Goal: Task Accomplishment & Management: Use online tool/utility

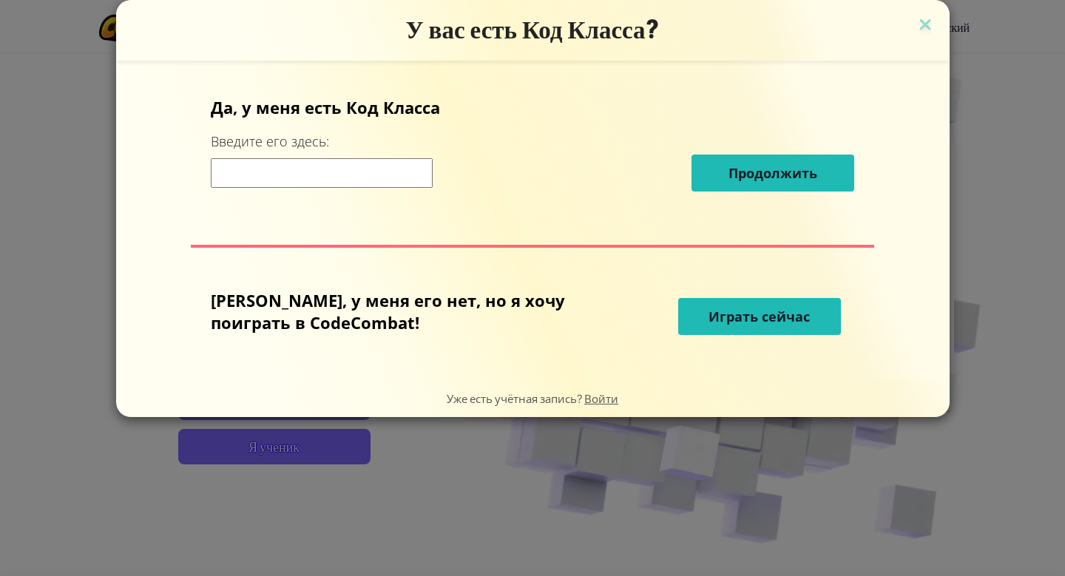
scroll to position [74, 0]
click at [375, 167] on input at bounding box center [322, 173] width 222 height 30
click at [709, 321] on span "Играть сейчас" at bounding box center [759, 317] width 101 height 18
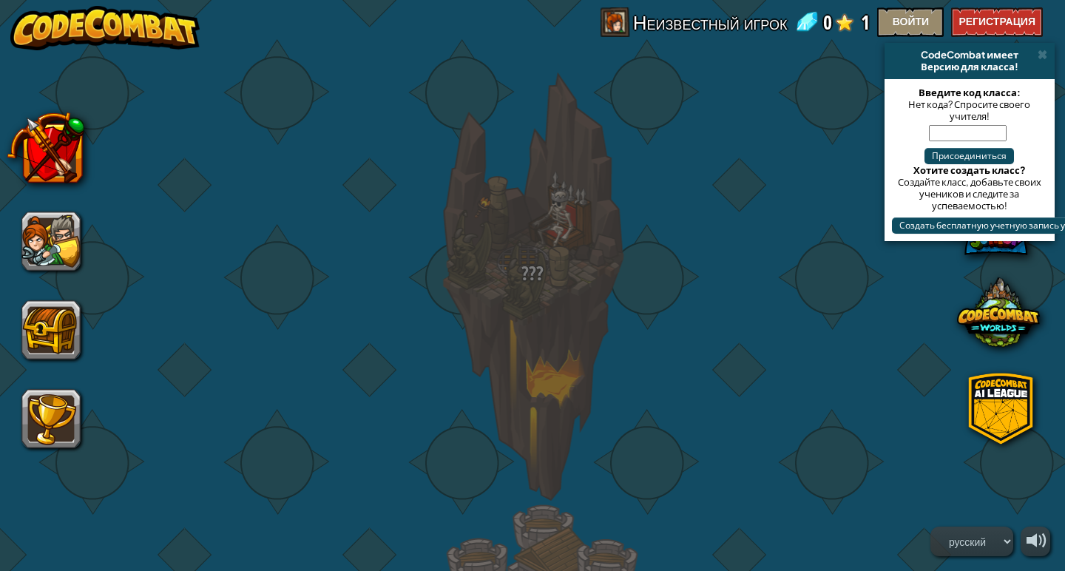
select select "ru"
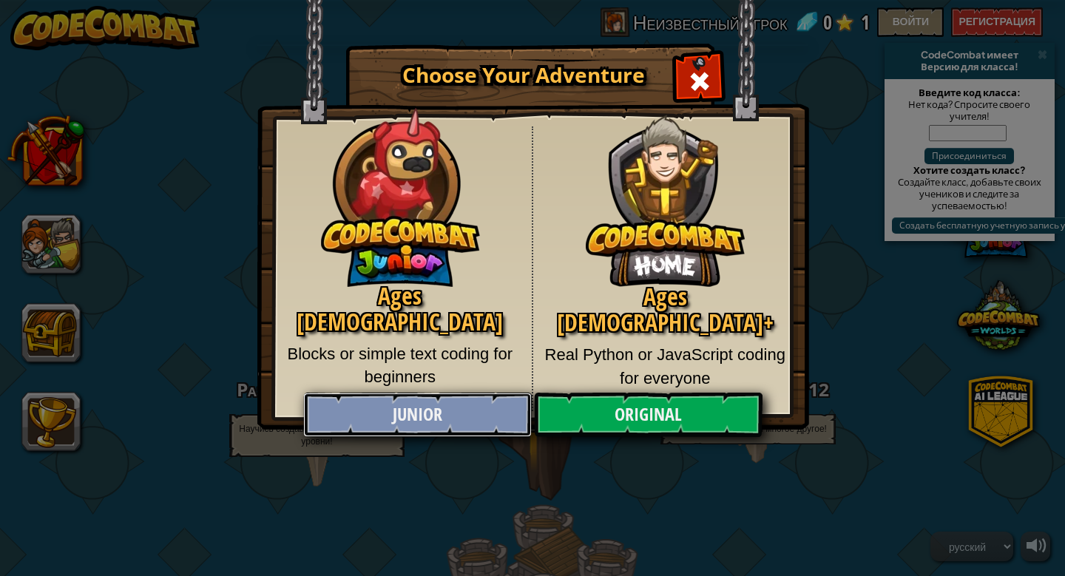
click at [479, 413] on link "Junior" at bounding box center [417, 415] width 228 height 44
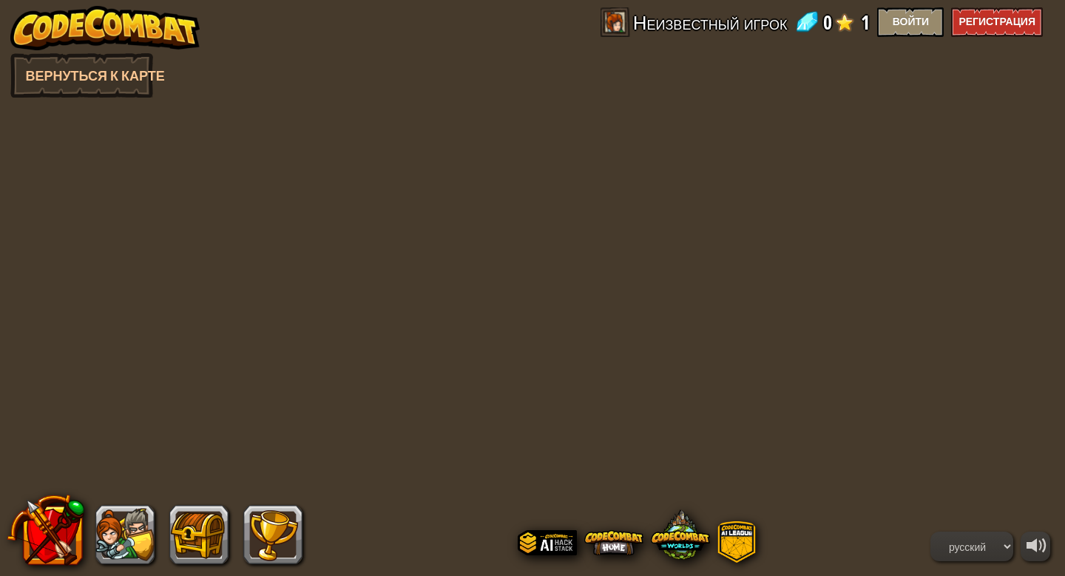
select select "ru"
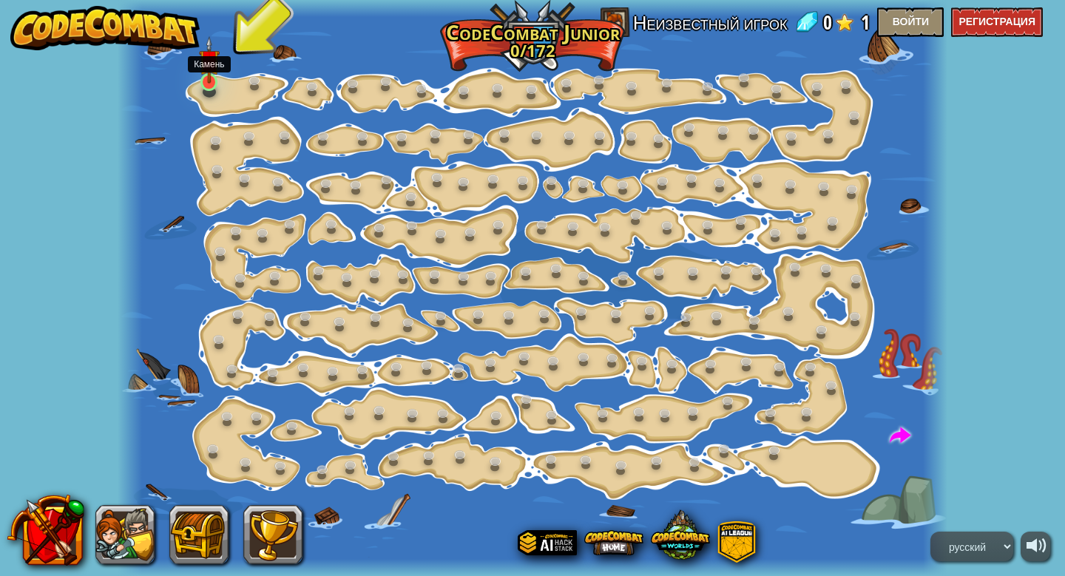
click at [203, 79] on img at bounding box center [209, 59] width 21 height 47
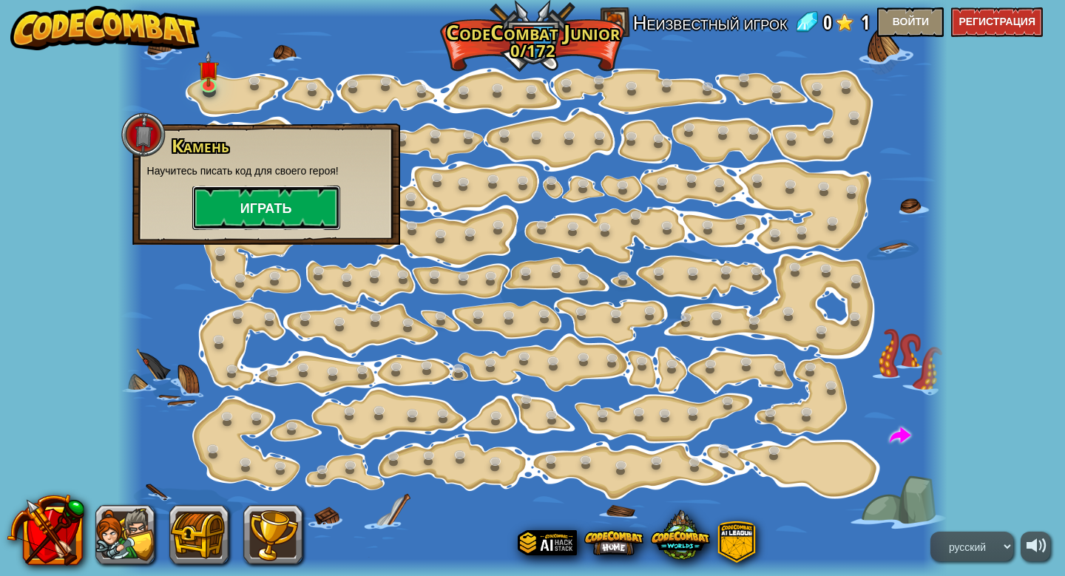
click at [274, 212] on button "Играть" at bounding box center [266, 208] width 148 height 44
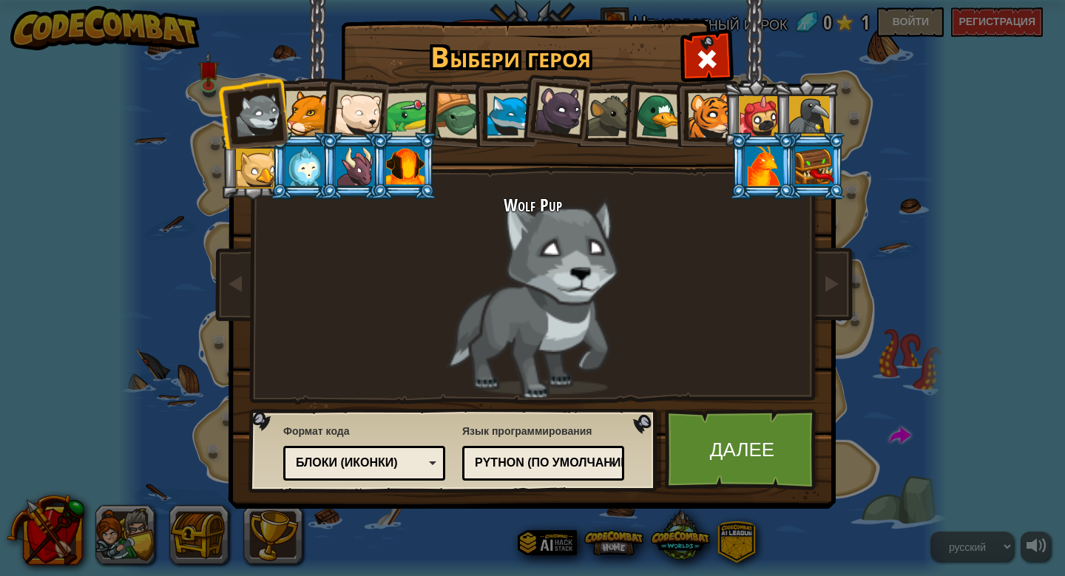
click at [503, 124] on div at bounding box center [509, 115] width 45 height 45
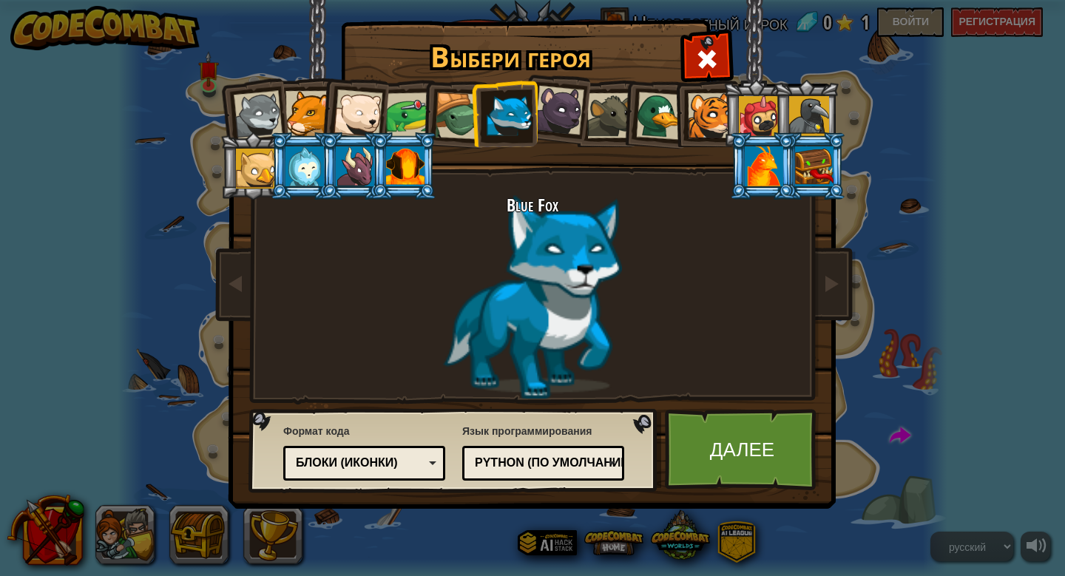
click at [260, 115] on div at bounding box center [258, 115] width 49 height 49
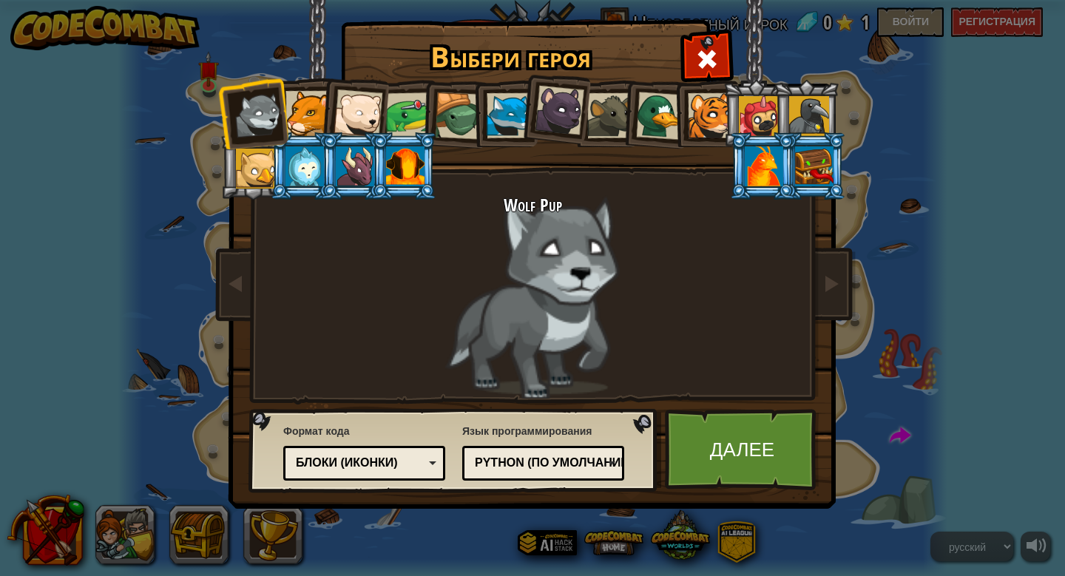
click at [306, 124] on div at bounding box center [308, 113] width 45 height 45
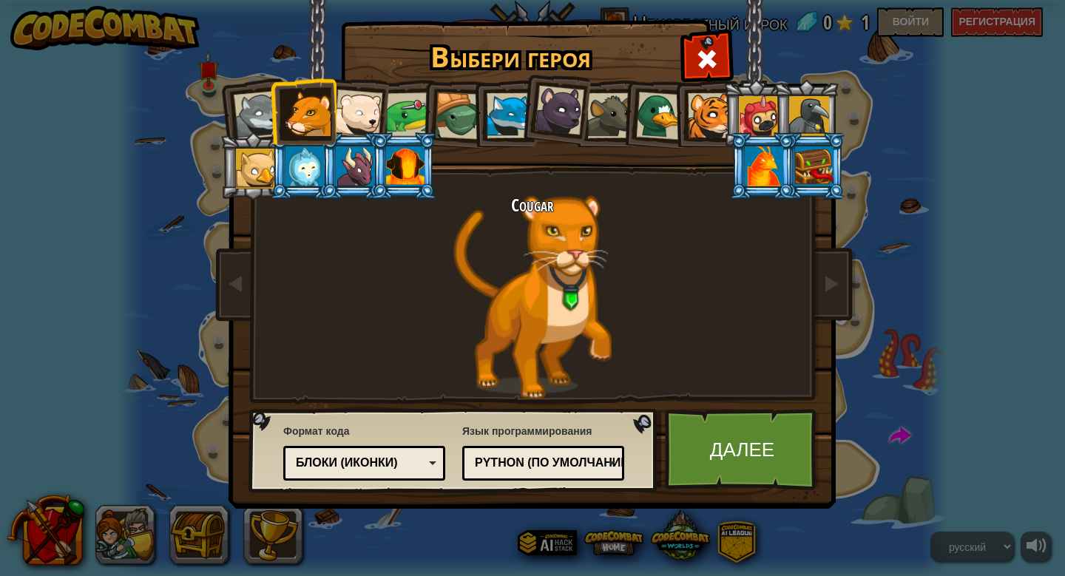
click at [262, 163] on div at bounding box center [256, 169] width 40 height 40
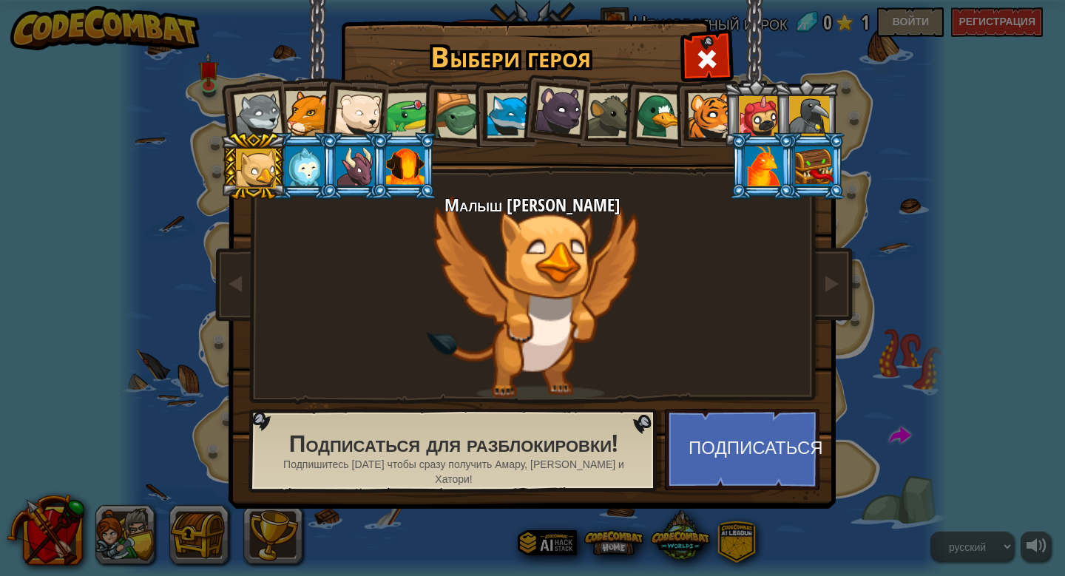
click at [309, 160] on div at bounding box center [305, 166] width 38 height 40
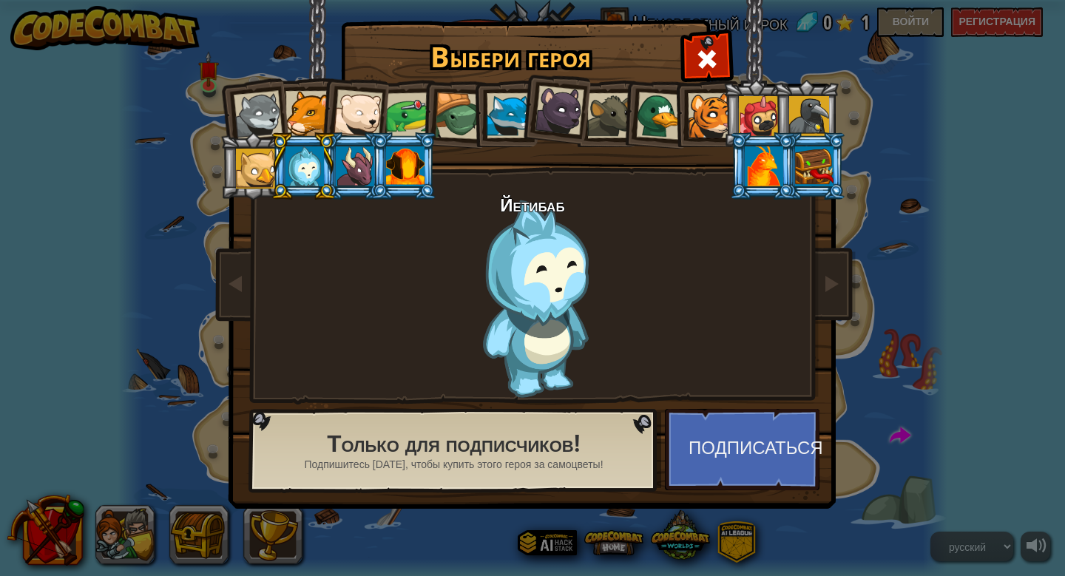
click at [348, 165] on div at bounding box center [355, 166] width 38 height 40
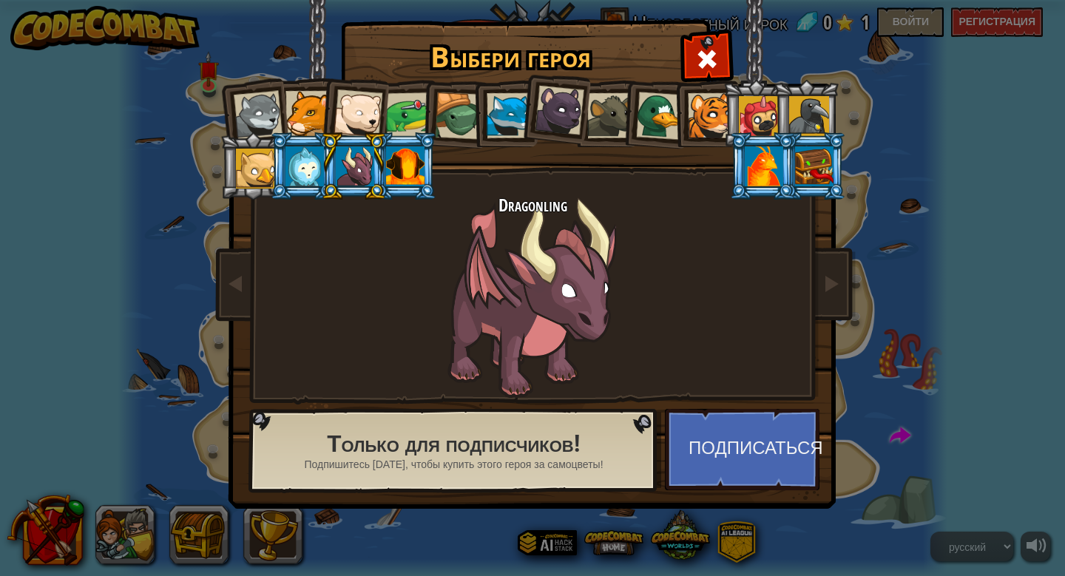
click at [394, 166] on div at bounding box center [405, 166] width 38 height 40
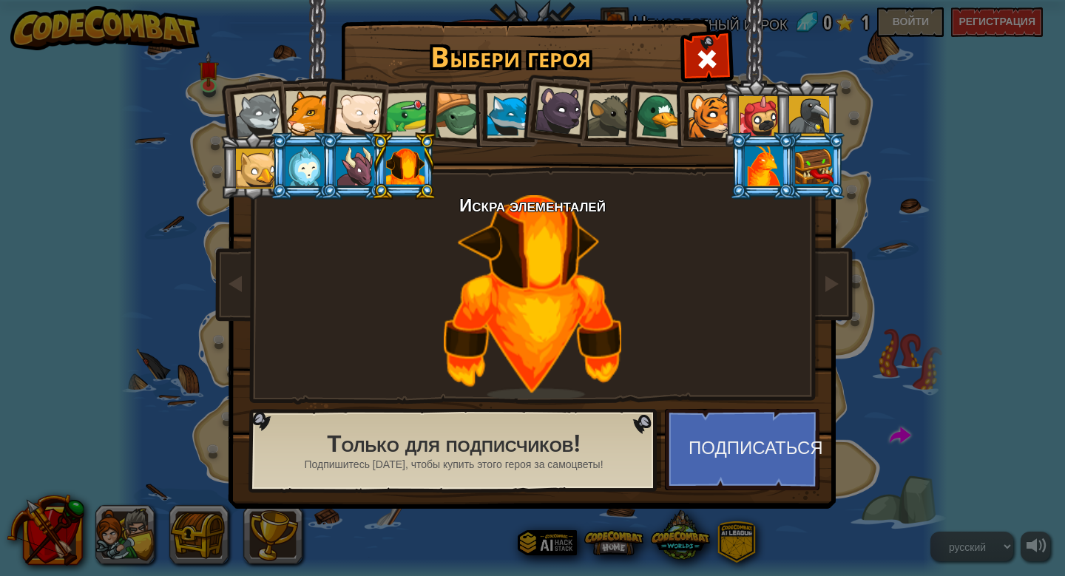
click at [268, 96] on div at bounding box center [258, 115] width 49 height 49
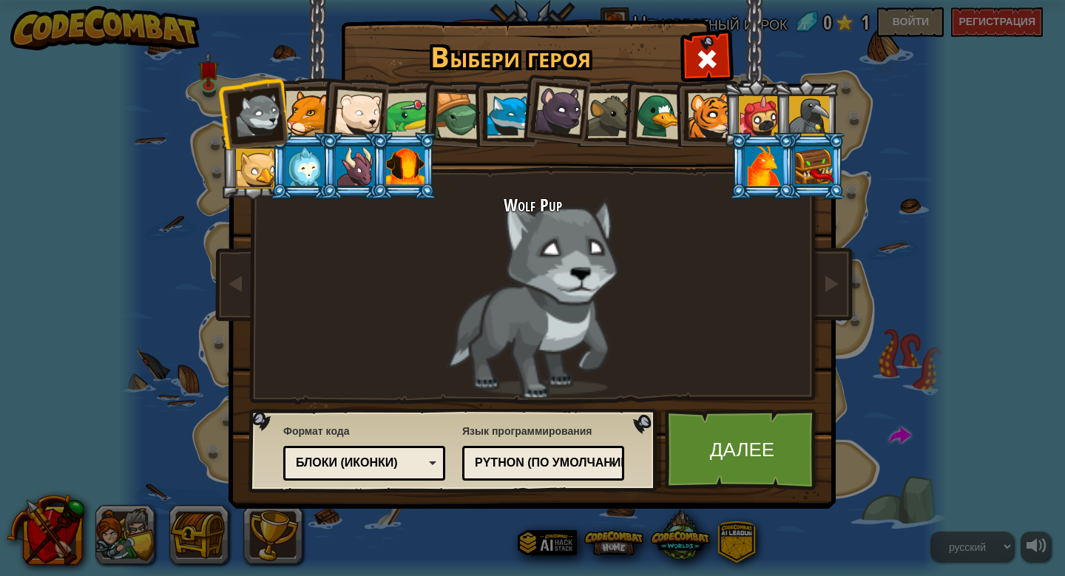
click at [771, 146] on div at bounding box center [764, 166] width 38 height 40
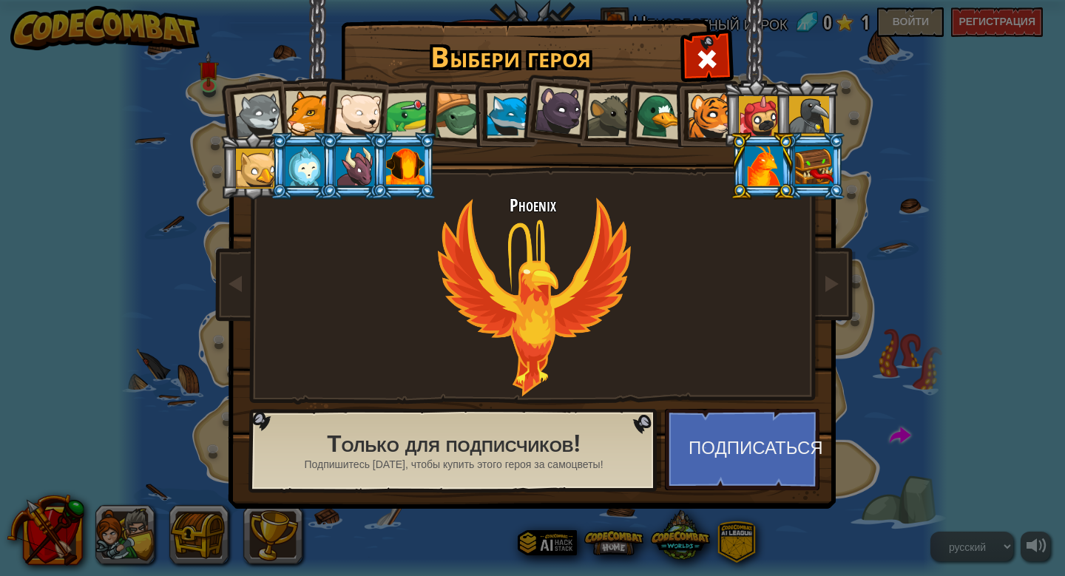
click at [818, 172] on div at bounding box center [814, 166] width 38 height 40
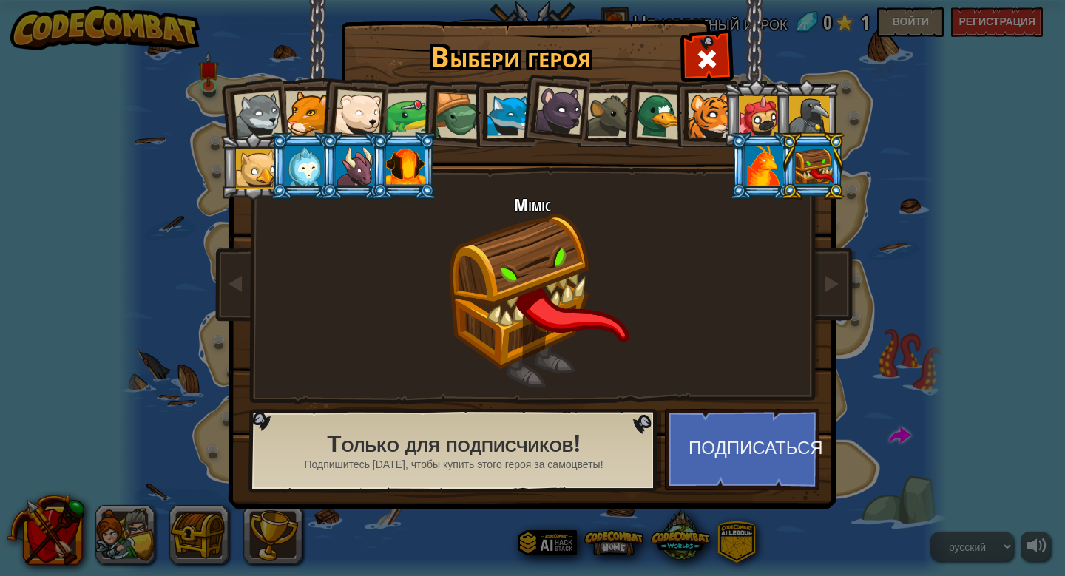
click at [269, 103] on div at bounding box center [258, 115] width 49 height 49
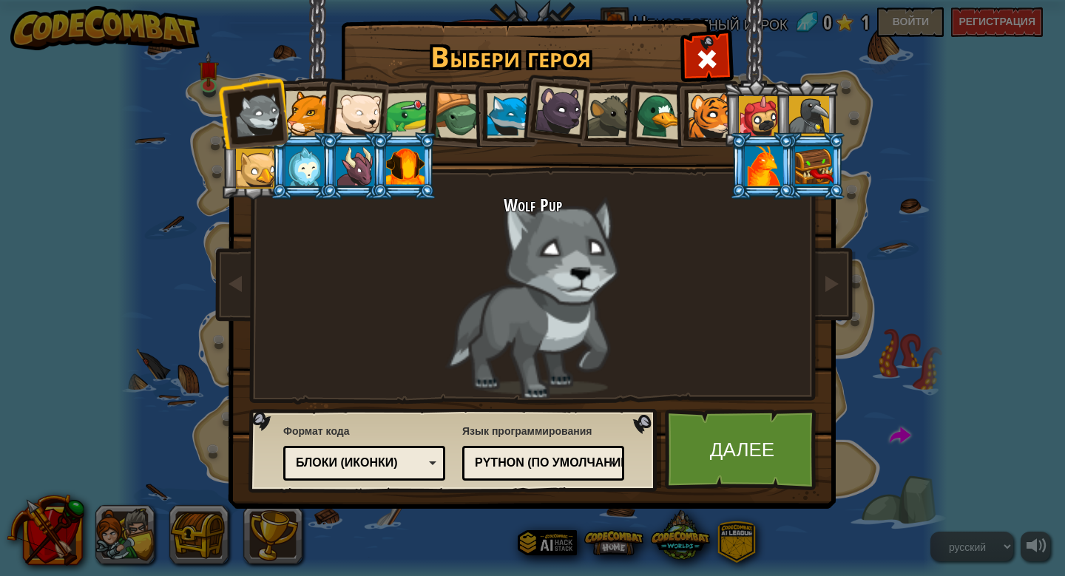
click at [399, 470] on div "Блоки (иконки)" at bounding box center [360, 463] width 128 height 17
click at [536, 466] on div "Python (По умолчанию)" at bounding box center [539, 463] width 128 height 17
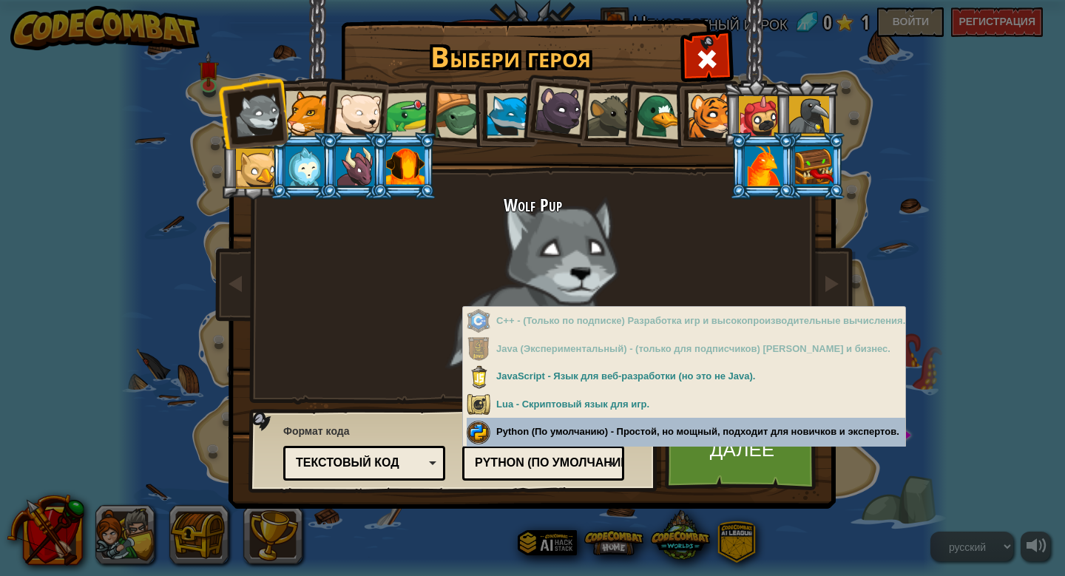
click at [559, 430] on div "Язык программирования Python (По умолчанию) JavaScript Lua C++ Java (Эксперимен…" at bounding box center [543, 450] width 162 height 61
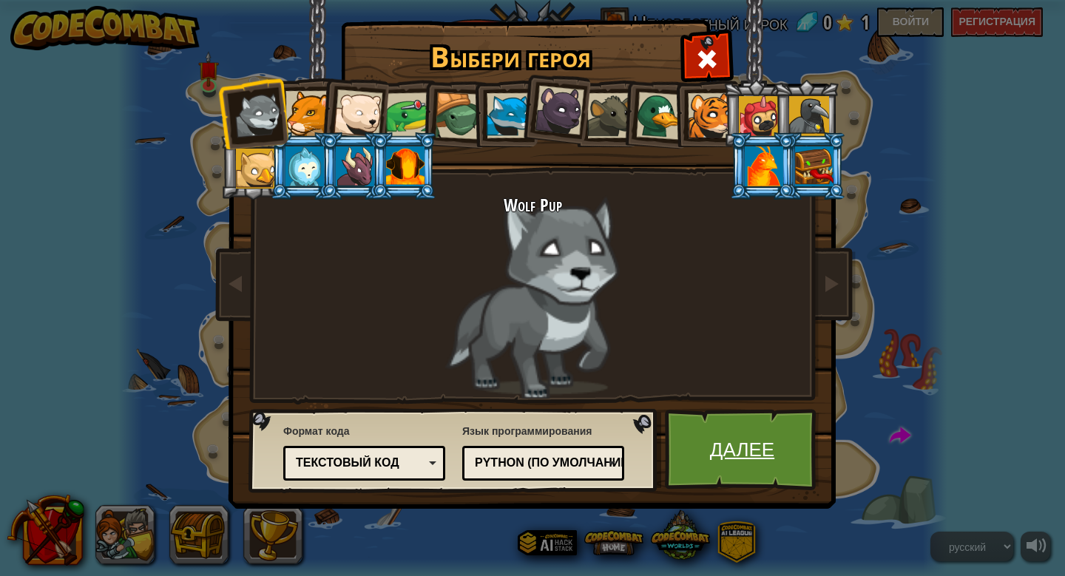
click at [760, 445] on link "Далее" at bounding box center [742, 449] width 155 height 81
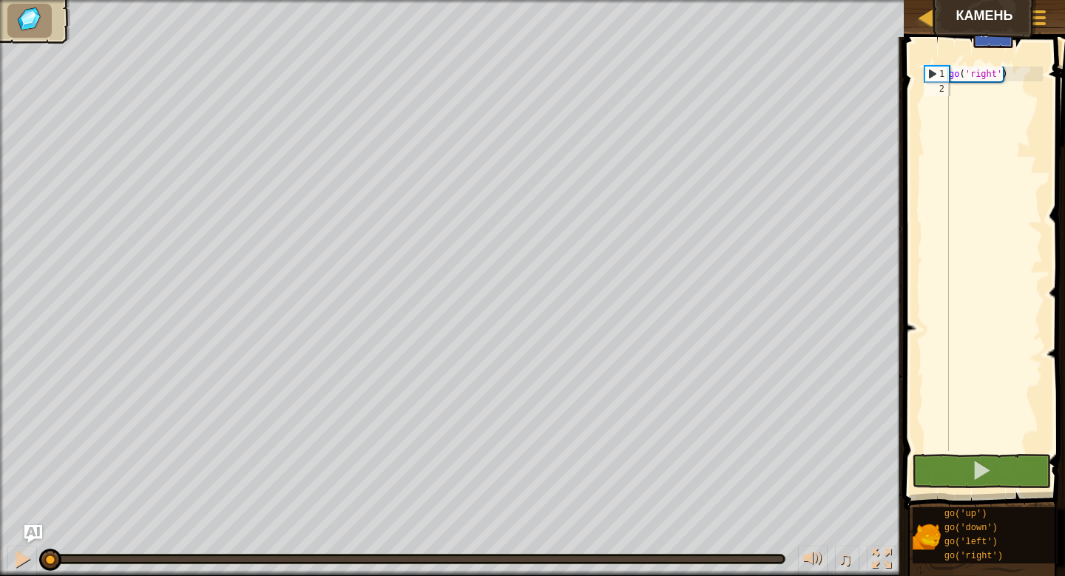
click at [960, 144] on div "go ( 'right' )" at bounding box center [994, 274] width 97 height 414
click at [1002, 124] on div "go ( 'right' )" at bounding box center [994, 274] width 97 height 414
click at [976, 466] on span at bounding box center [981, 470] width 21 height 21
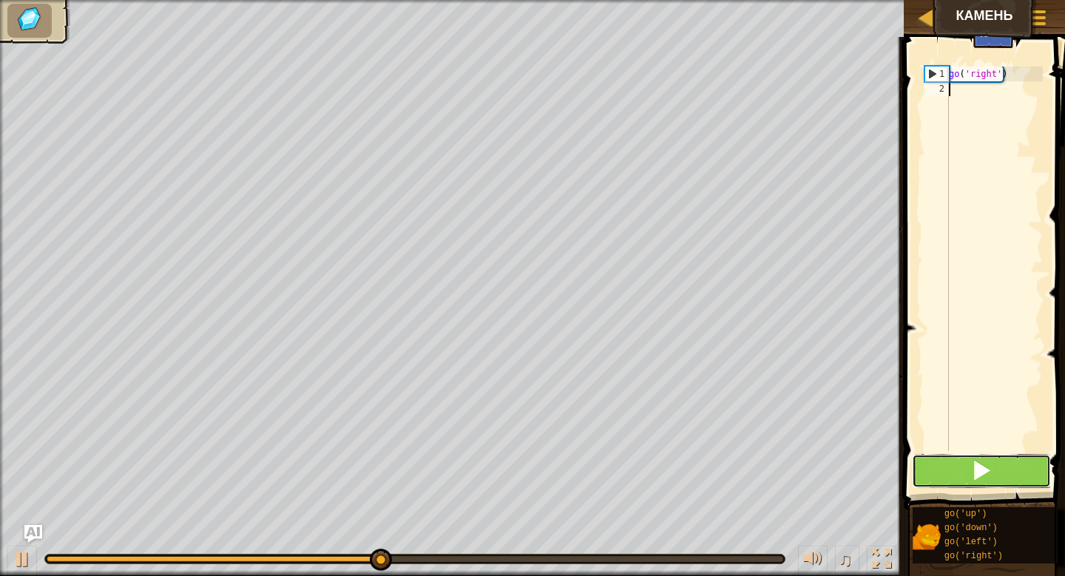
click at [952, 475] on button at bounding box center [981, 471] width 139 height 34
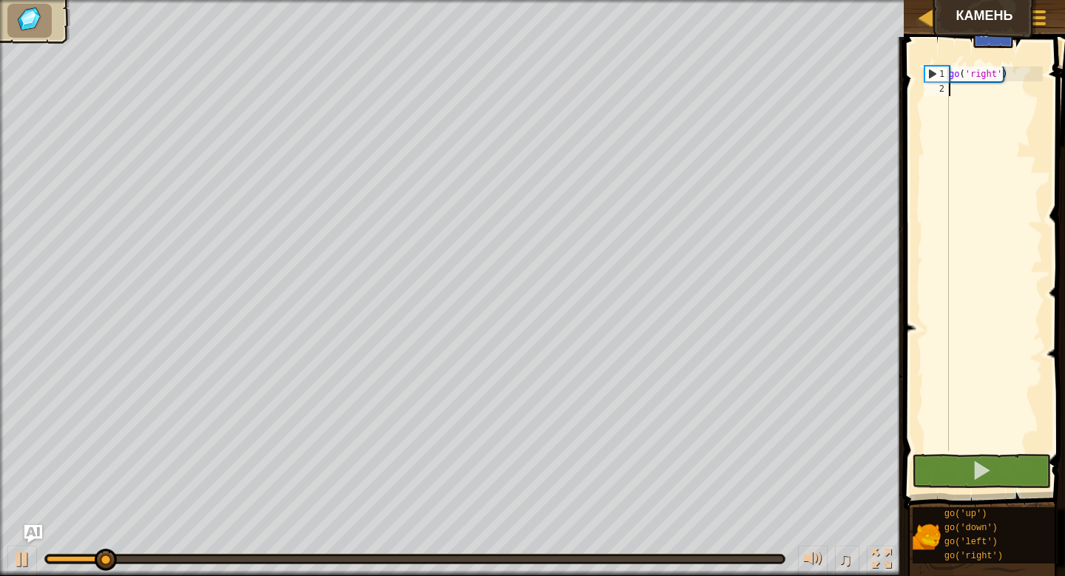
click at [988, 149] on div "go ( 'right' )" at bounding box center [994, 274] width 97 height 414
type textarea "h"
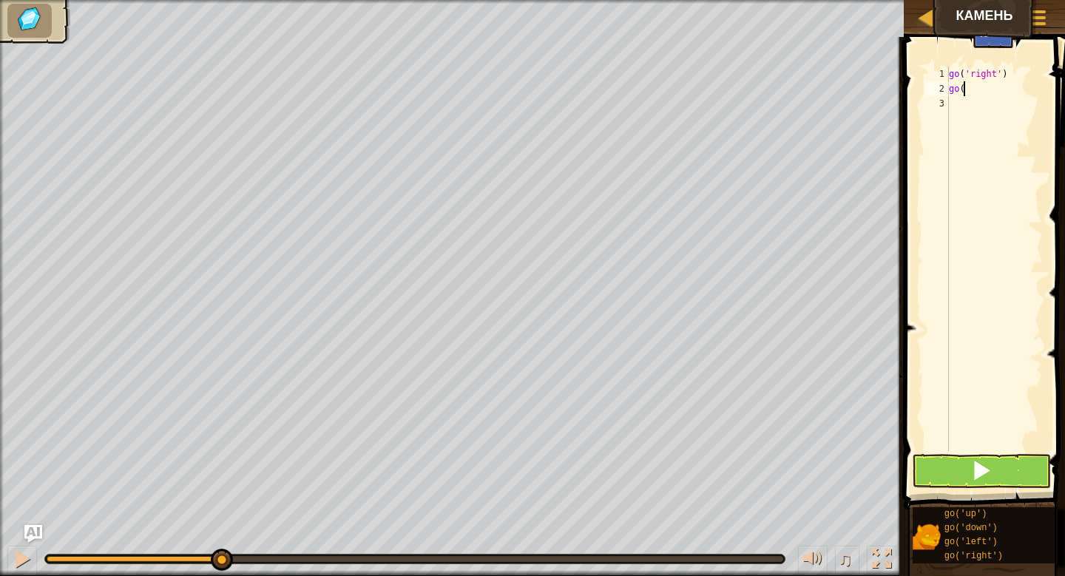
scroll to position [7, 1]
type textarea "go('down'"
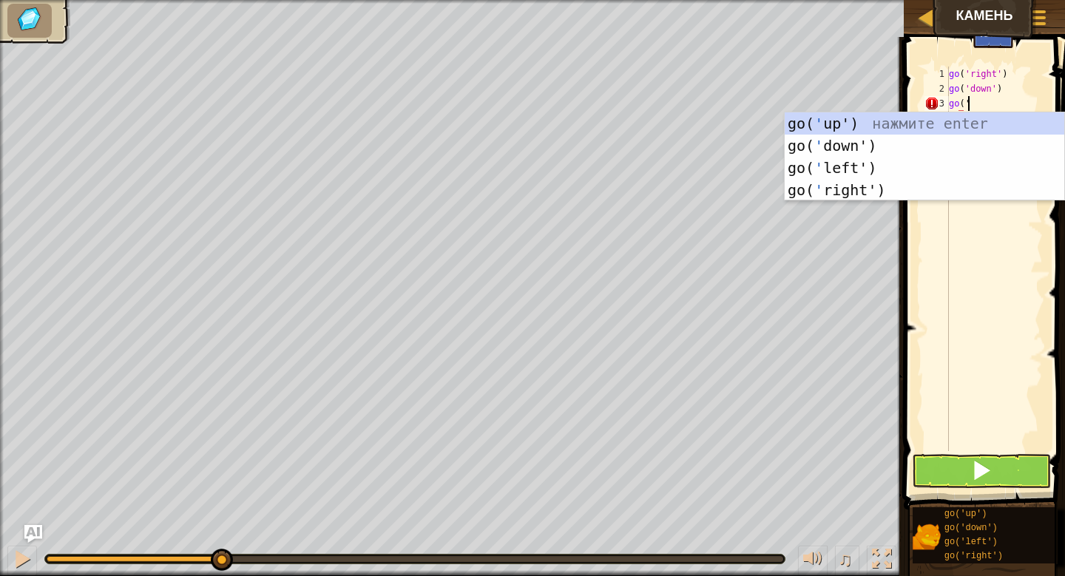
type textarea "go('r"
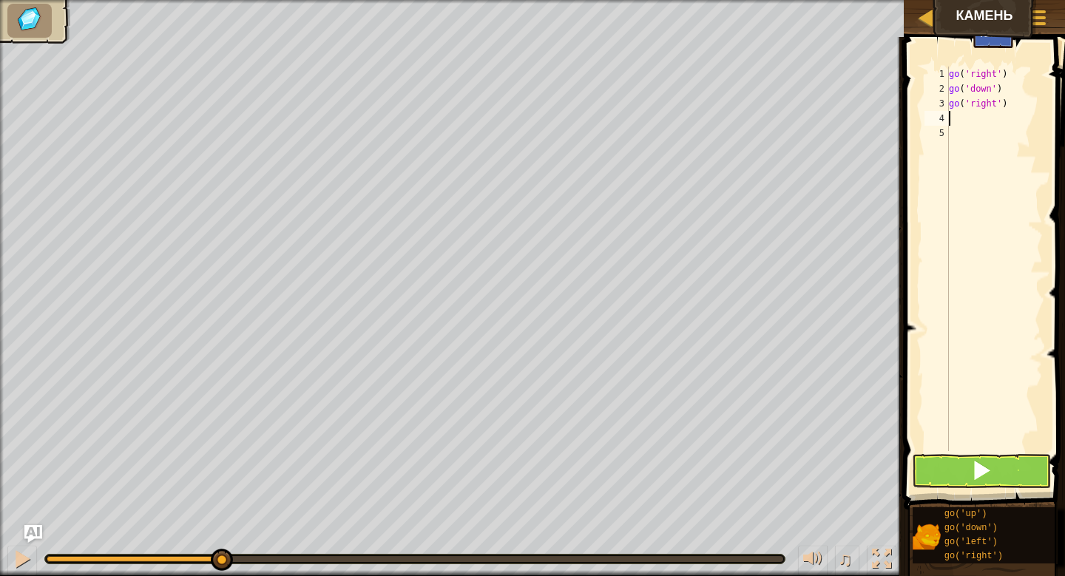
scroll to position [7, 0]
type textarea "go('right')"
click at [965, 469] on button at bounding box center [981, 471] width 139 height 34
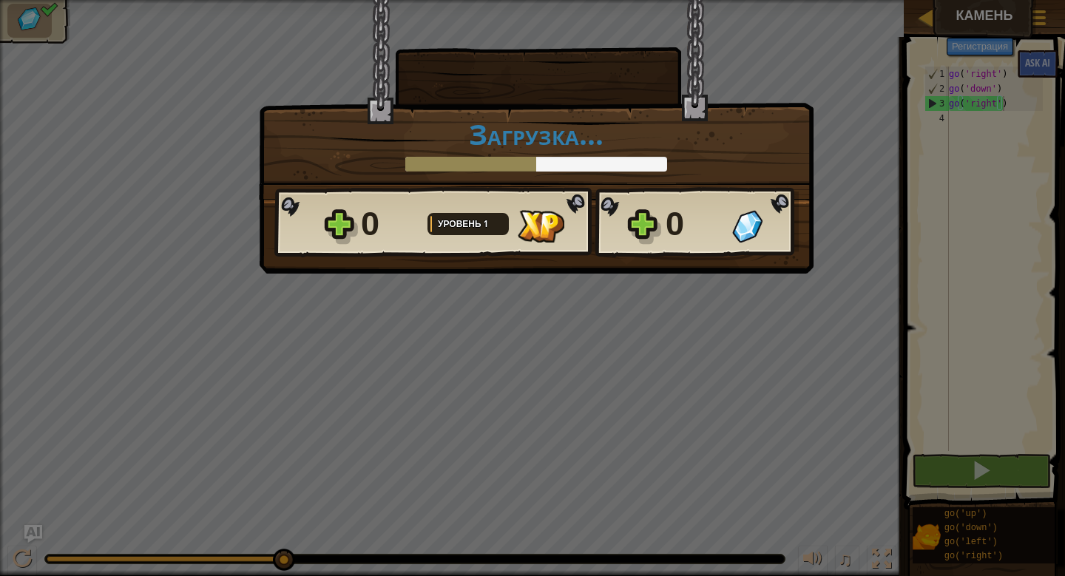
scroll to position [7, 4]
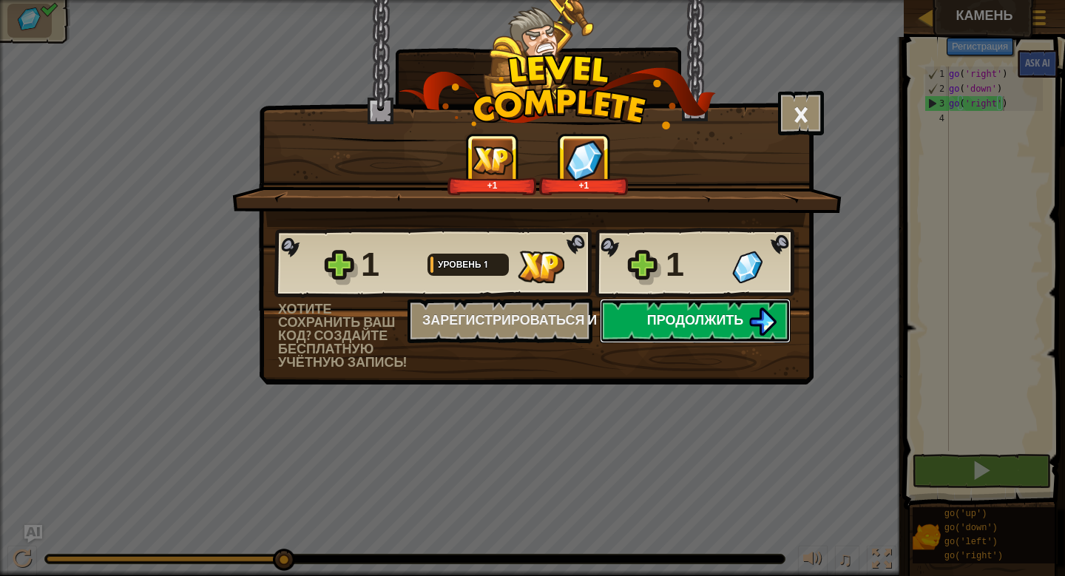
click at [672, 318] on span "Продолжить" at bounding box center [695, 320] width 97 height 18
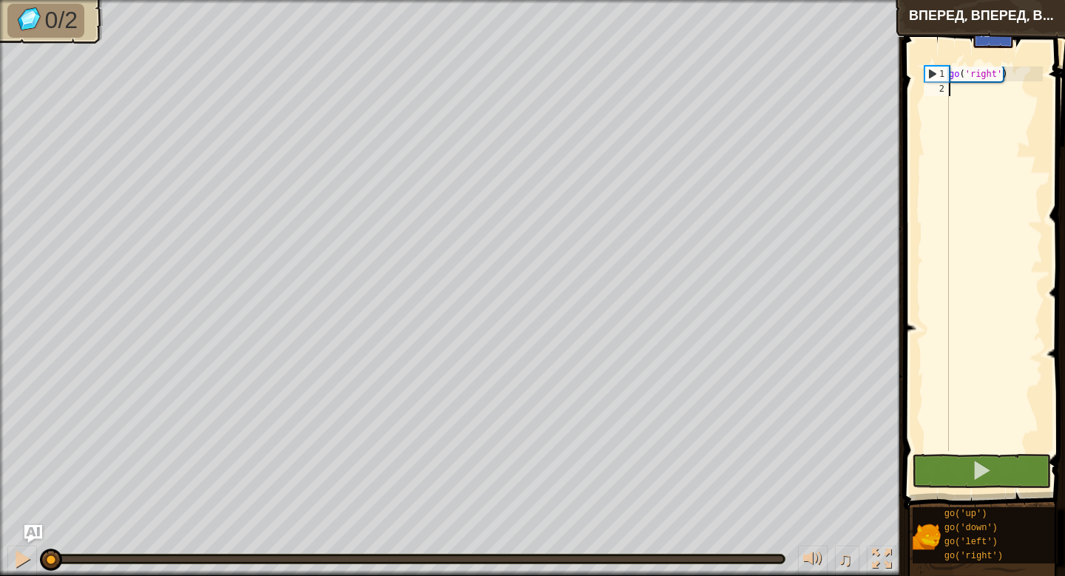
click at [997, 180] on div "go ( 'right' )" at bounding box center [994, 274] width 97 height 414
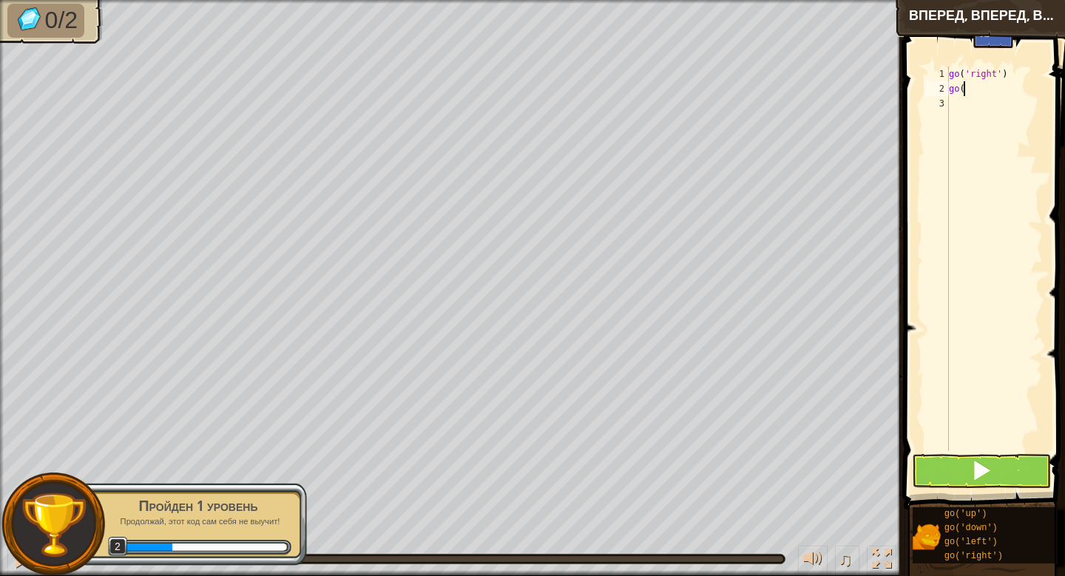
scroll to position [7, 1]
type textarea "go('"
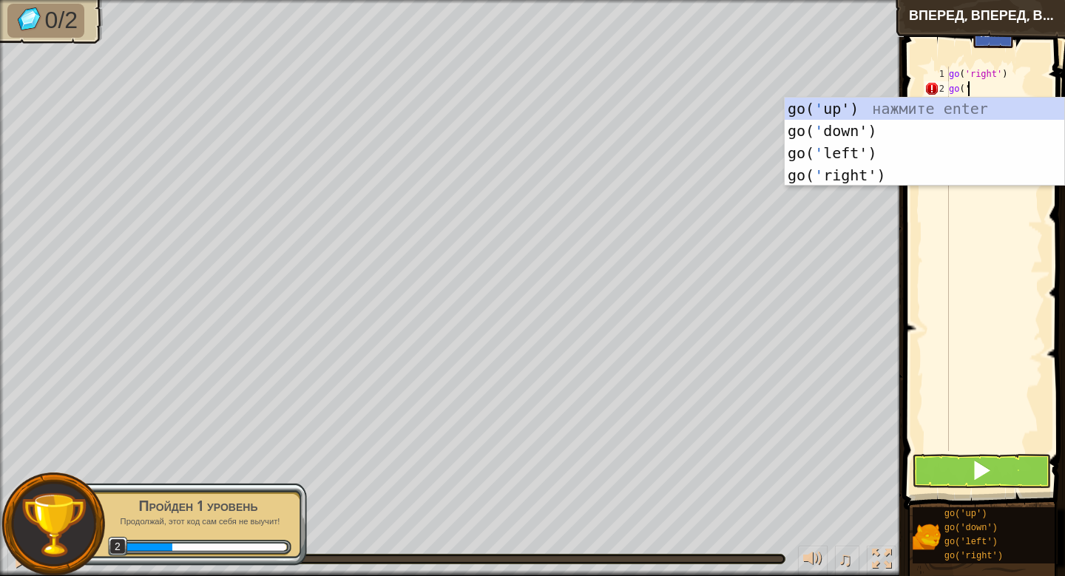
scroll to position [7, 0]
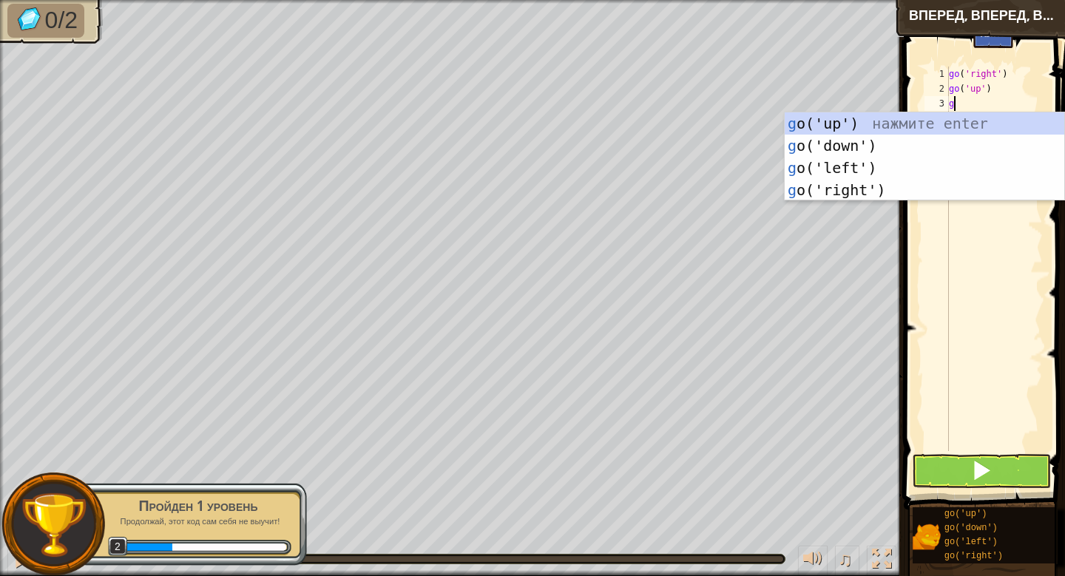
type textarea "go"
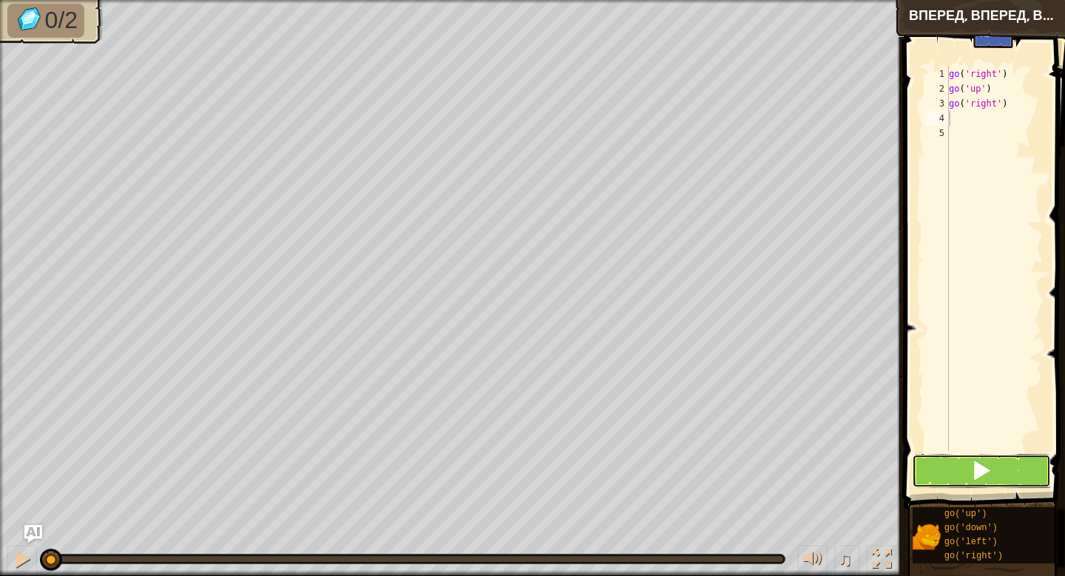
click at [969, 467] on button at bounding box center [981, 471] width 139 height 34
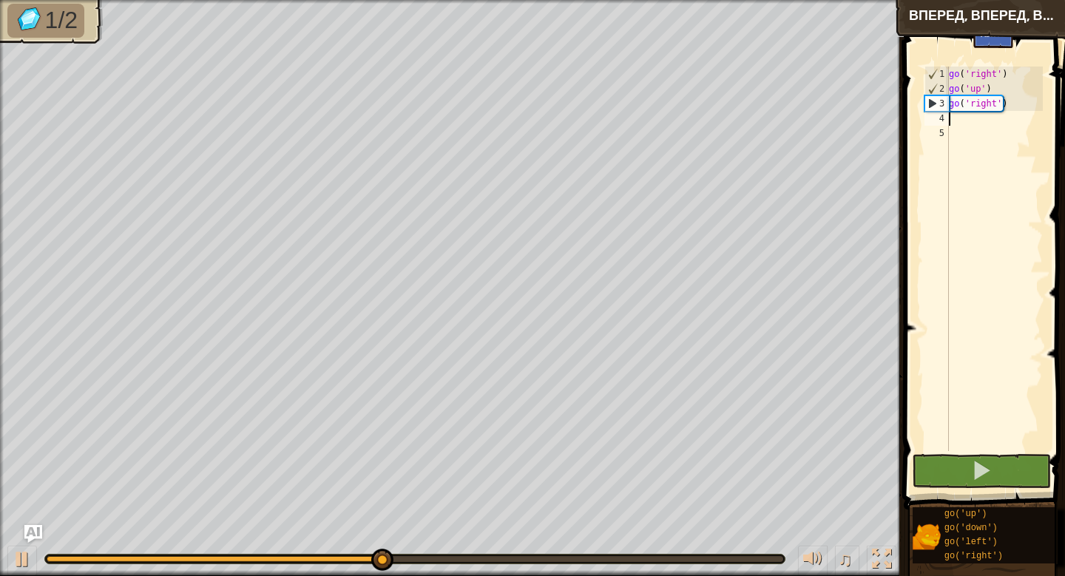
click at [1008, 177] on div "go ( 'right' ) go ( 'up' ) go ( 'right' )" at bounding box center [994, 274] width 97 height 414
type textarea "g"
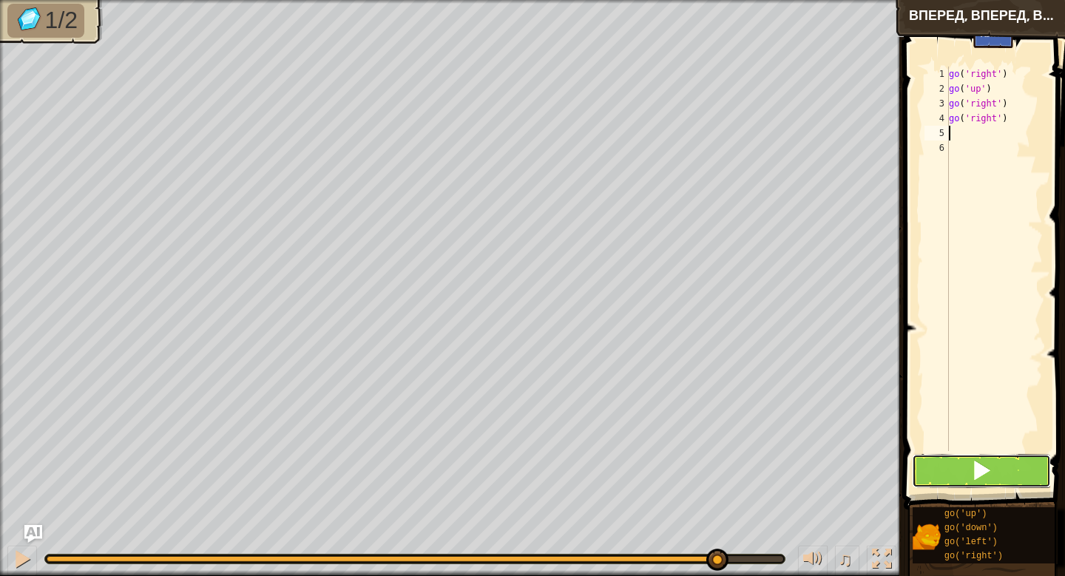
click at [995, 473] on button at bounding box center [981, 471] width 139 height 34
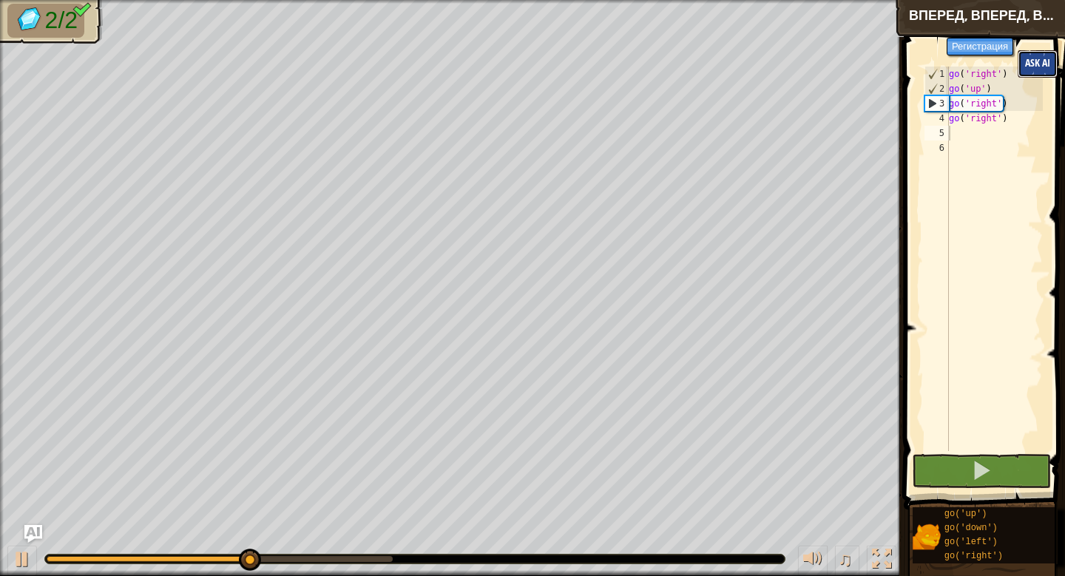
click at [1030, 57] on span "Ask AI" at bounding box center [1037, 62] width 25 height 14
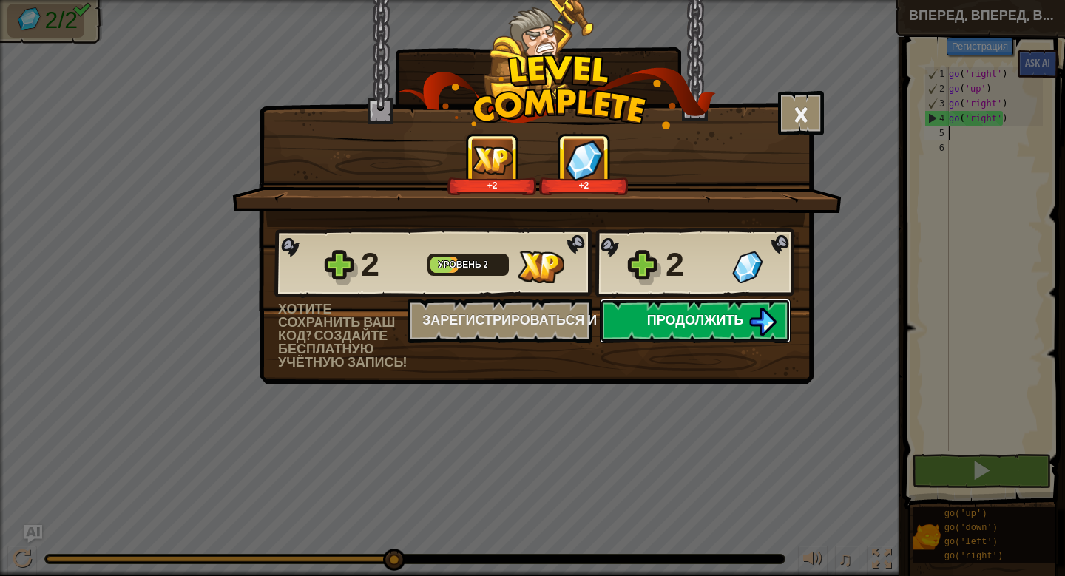
click at [678, 324] on span "Продолжить" at bounding box center [695, 320] width 97 height 18
